Goal: Task Accomplishment & Management: Manage account settings

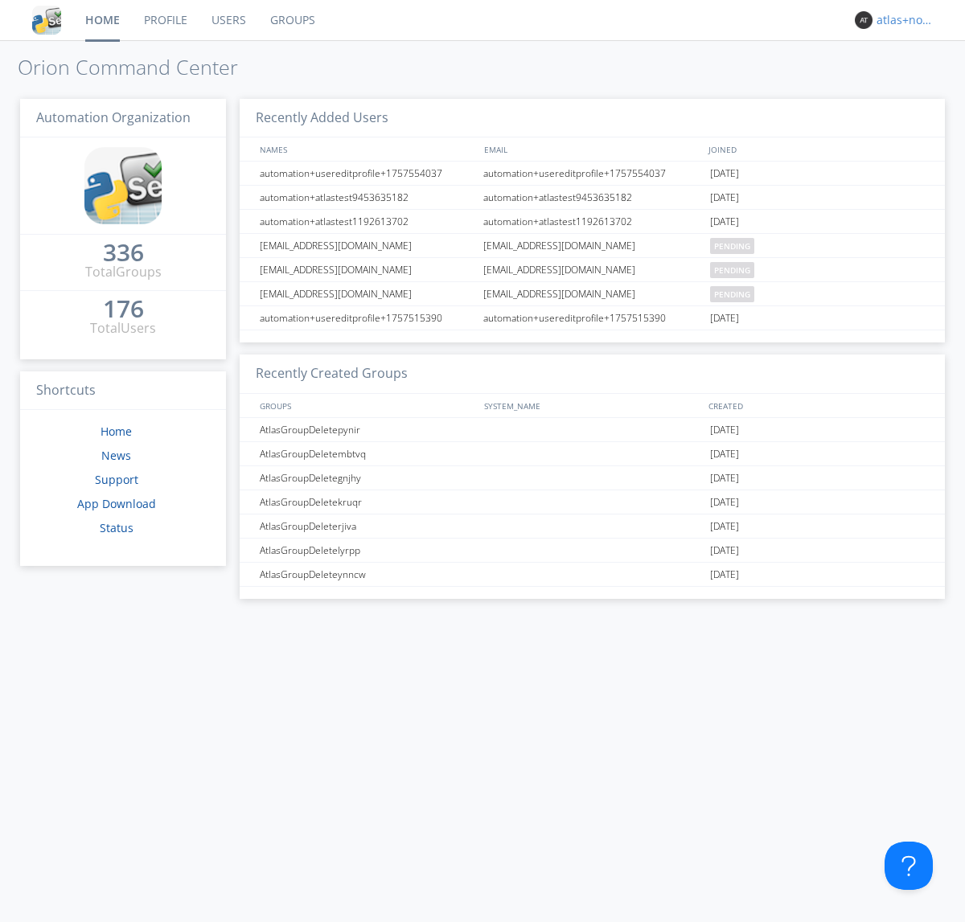
click at [902, 20] on div "atlas+nodispatch" at bounding box center [906, 20] width 60 height 16
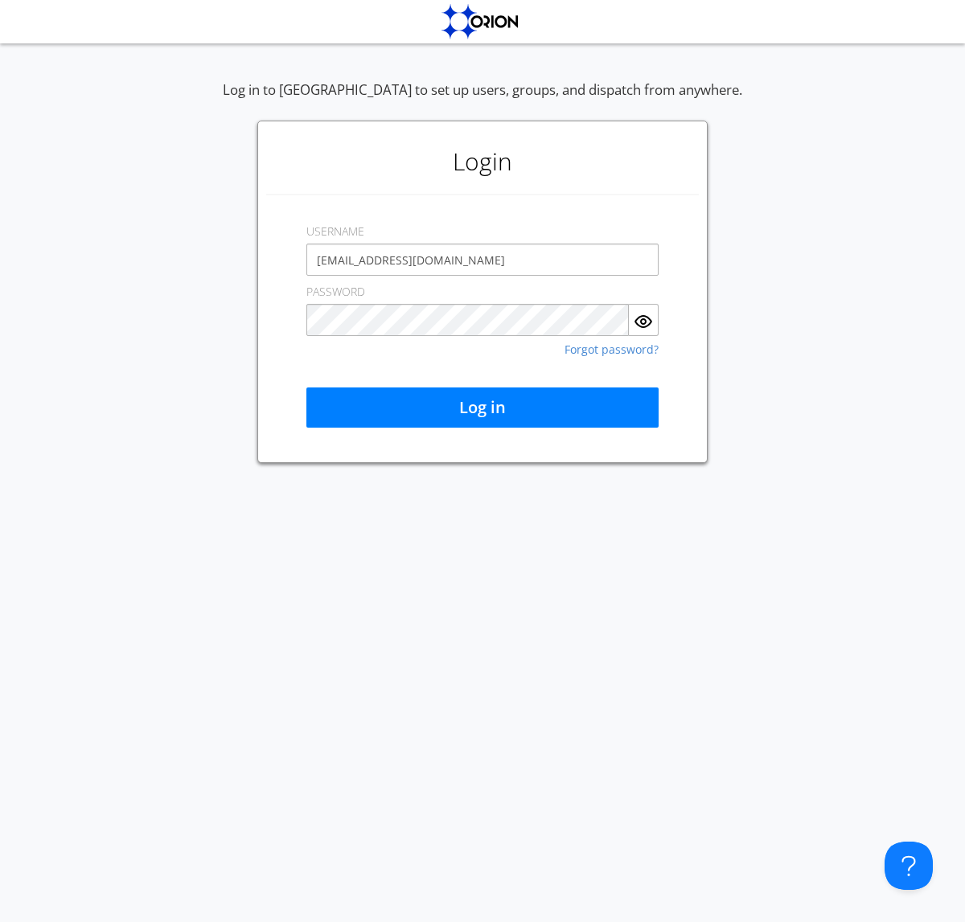
type input "[EMAIL_ADDRESS][DOMAIN_NAME]"
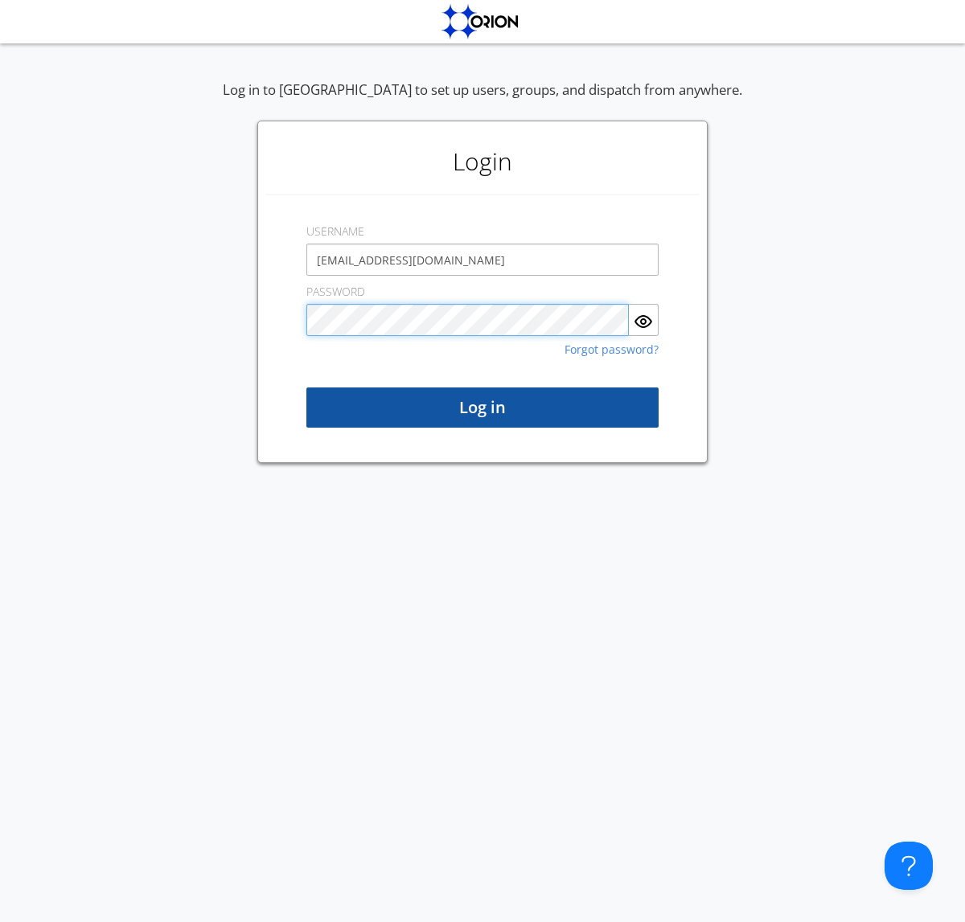
click at [482, 408] on button "Log in" at bounding box center [482, 408] width 352 height 40
